Goal: Information Seeking & Learning: Learn about a topic

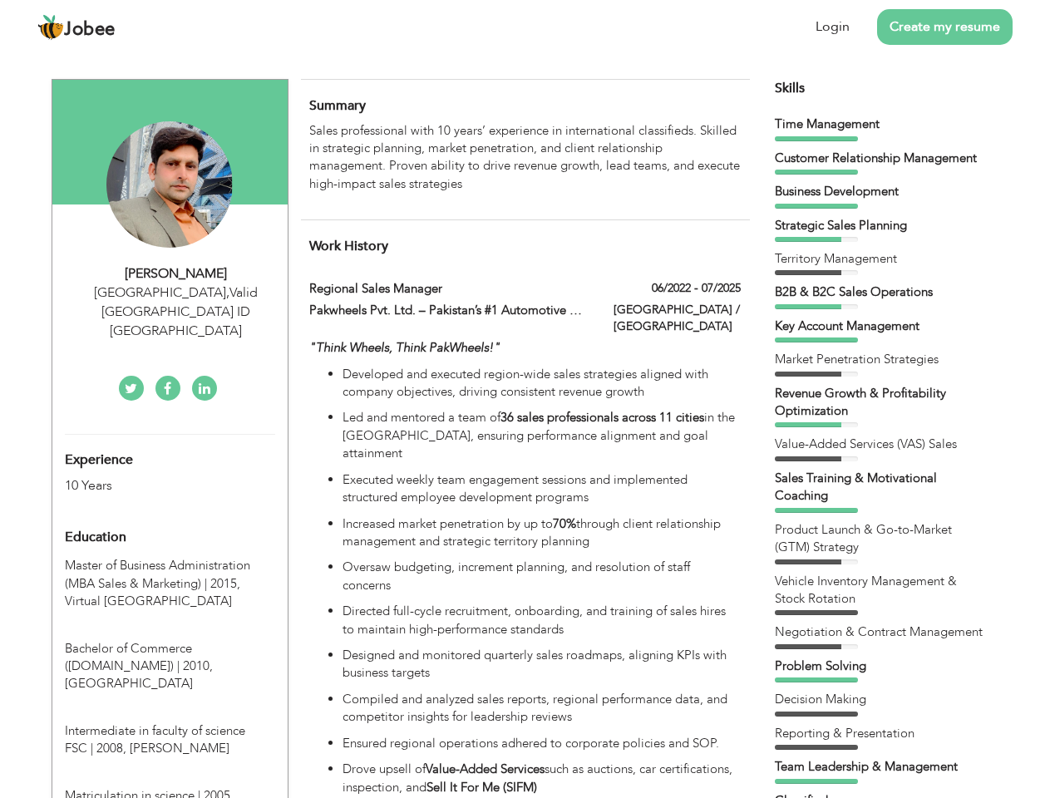
click at [170, 292] on div "[GEOGRAPHIC_DATA] , Valid [GEOGRAPHIC_DATA] ID [GEOGRAPHIC_DATA]" at bounding box center [176, 312] width 223 height 57
click at [176, 274] on div "[PERSON_NAME]" at bounding box center [176, 273] width 223 height 19
click at [176, 293] on div "[GEOGRAPHIC_DATA] , Valid [GEOGRAPHIC_DATA] ID [GEOGRAPHIC_DATA]" at bounding box center [176, 312] width 223 height 57
click at [170, 435] on div "Experience 10 Years" at bounding box center [150, 465] width 196 height 60
click at [151, 477] on div "10 Years" at bounding box center [150, 486] width 171 height 19
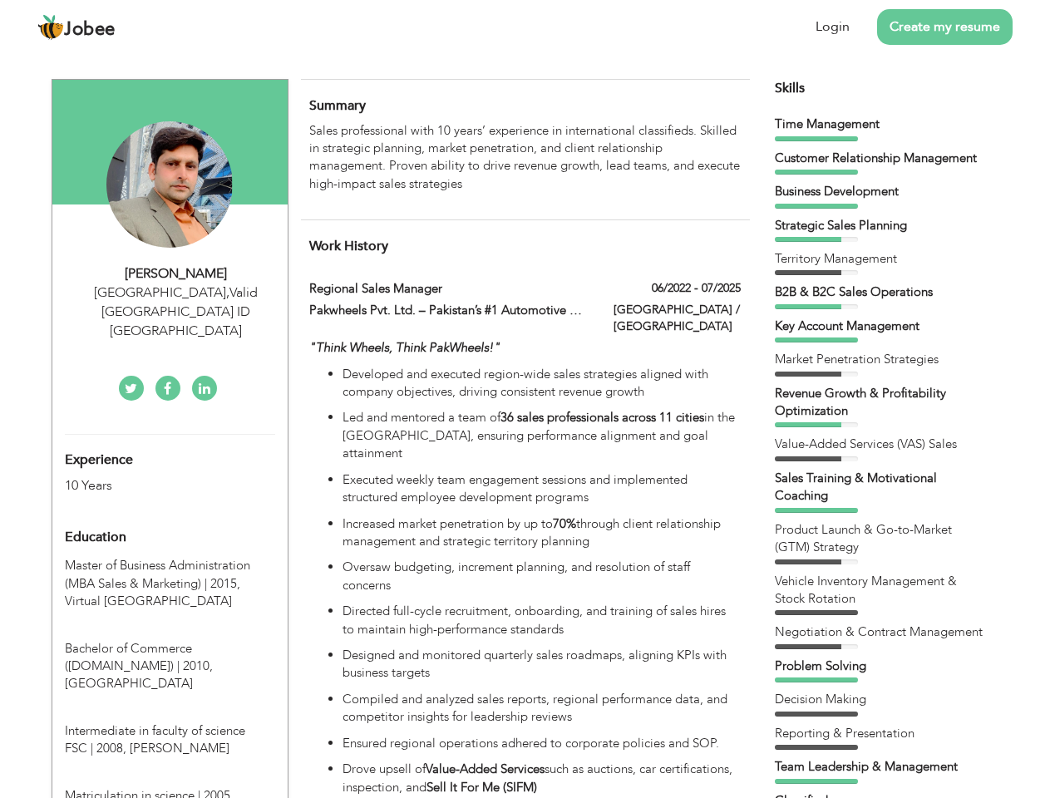
click at [170, 521] on div "Education" at bounding box center [150, 537] width 196 height 33
click at [170, 557] on span "Master of Business Administration (MBA Sales & Marketing) | 2015," at bounding box center [157, 574] width 185 height 34
click at [170, 640] on span "Bachelor of Commerce ([DOMAIN_NAME]) | 2010," at bounding box center [139, 657] width 148 height 34
click at [170, 723] on span "Intermediate in faculty of science FSC | 2008," at bounding box center [155, 740] width 180 height 34
click at [170, 788] on span "Matriculation in science | 2005," at bounding box center [149, 796] width 169 height 17
